Goal: Check status: Check status

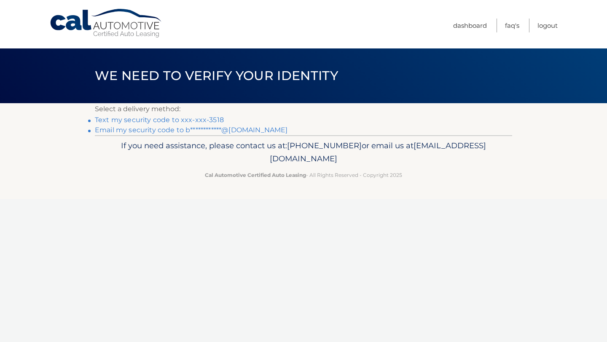
click at [210, 119] on link "Text my security code to xxx-xxx-3518" at bounding box center [159, 120] width 129 height 8
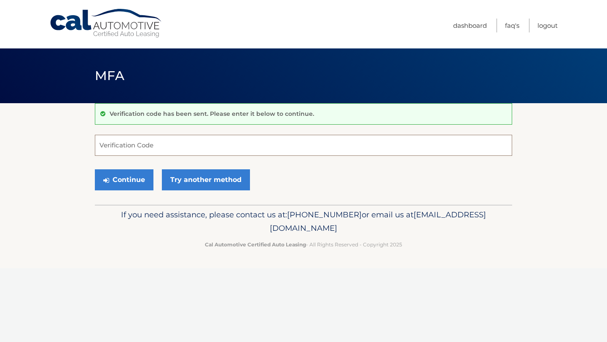
click at [99, 145] on input "Verification Code" at bounding box center [303, 145] width 417 height 21
type input "402125"
click at [121, 178] on button "Continue" at bounding box center [124, 179] width 59 height 21
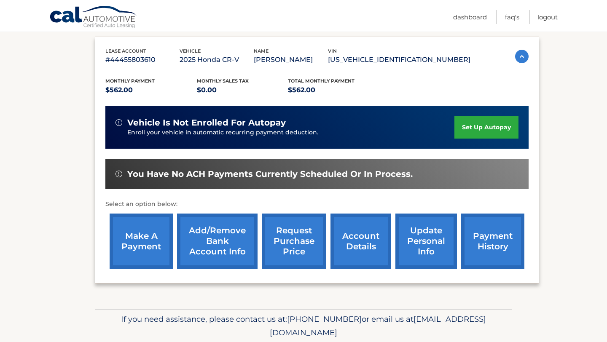
scroll to position [152, 0]
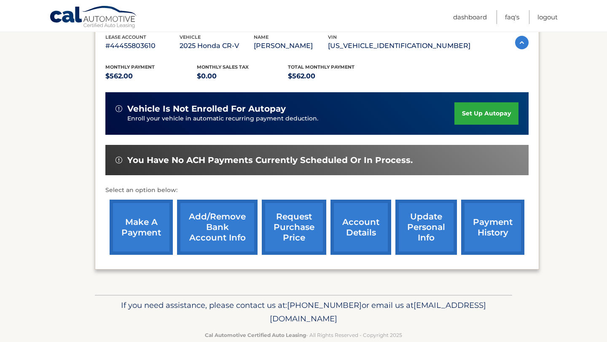
click at [481, 221] on link "payment history" at bounding box center [492, 227] width 63 height 55
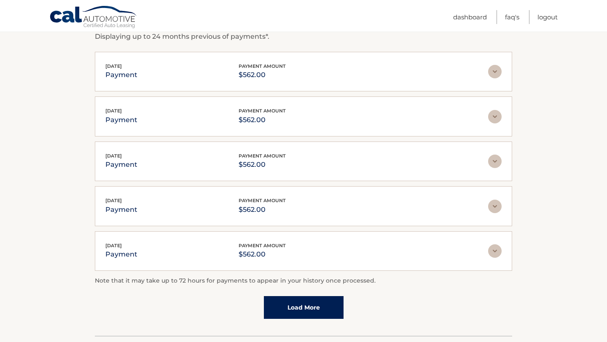
scroll to position [157, 0]
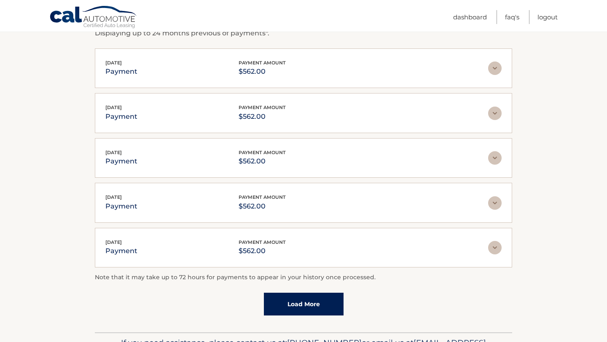
click at [309, 300] on link "Load More" at bounding box center [304, 304] width 80 height 23
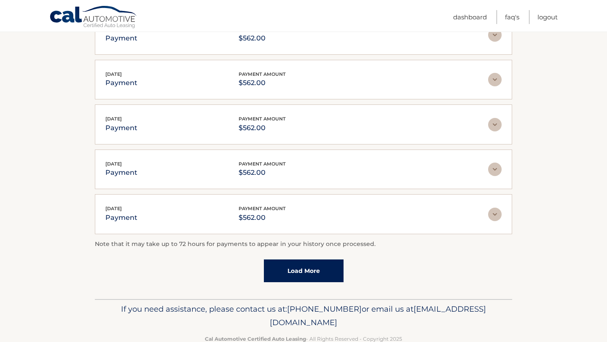
scroll to position [255, 0]
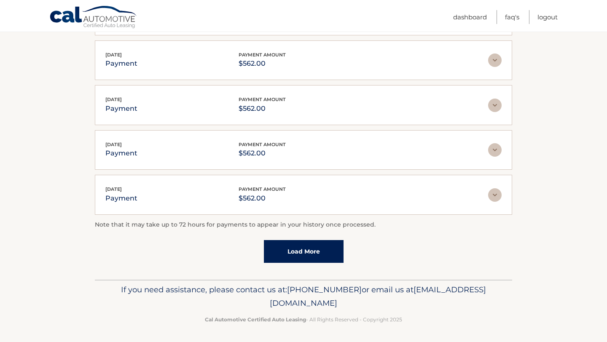
click at [299, 255] on link "Load More" at bounding box center [304, 251] width 80 height 23
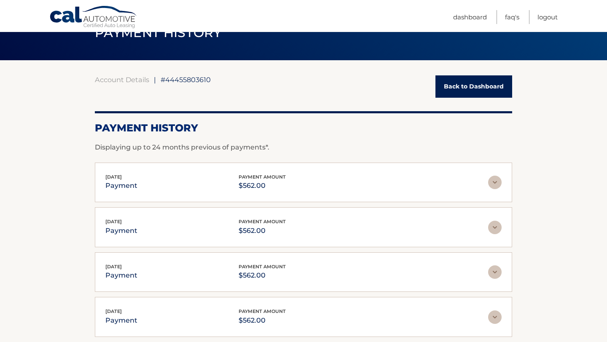
scroll to position [45, 0]
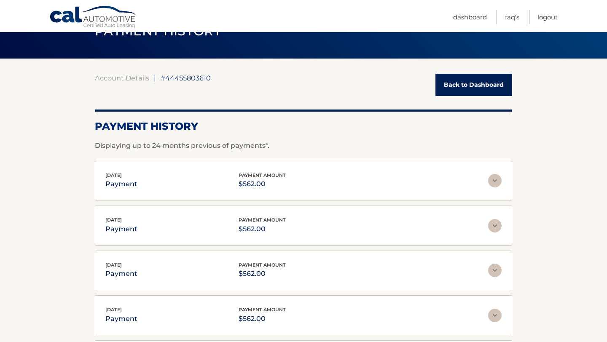
click at [468, 82] on link "Back to Dashboard" at bounding box center [473, 85] width 77 height 22
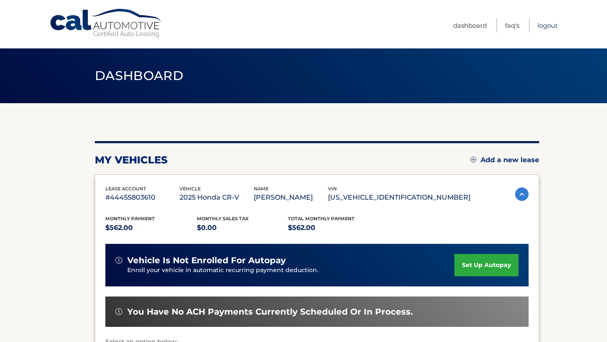
click at [547, 23] on link "Logout" at bounding box center [547, 26] width 20 height 14
